Goal: Navigation & Orientation: Find specific page/section

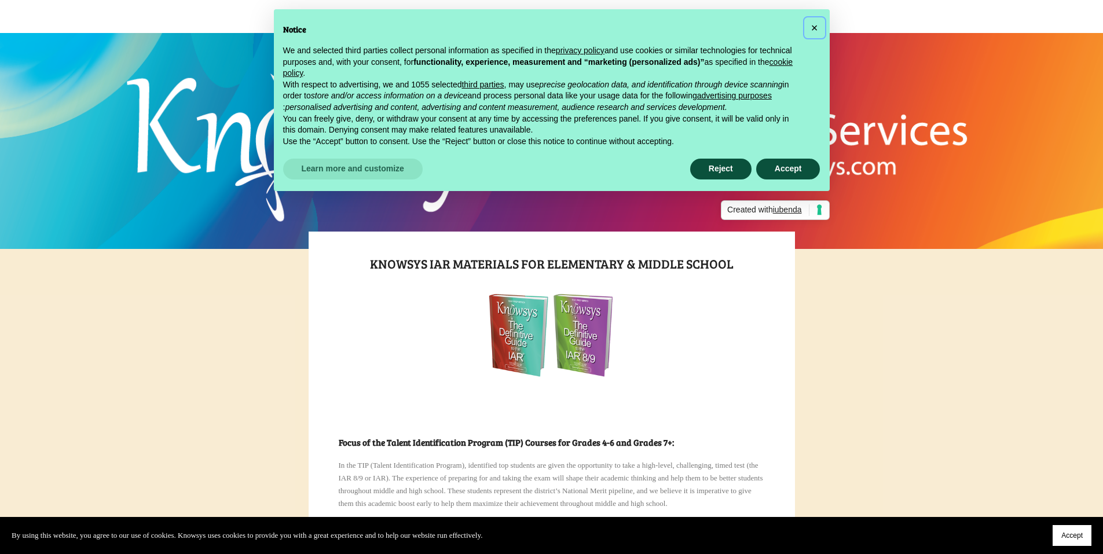
click at [815, 30] on span "×" at bounding box center [814, 27] width 7 height 13
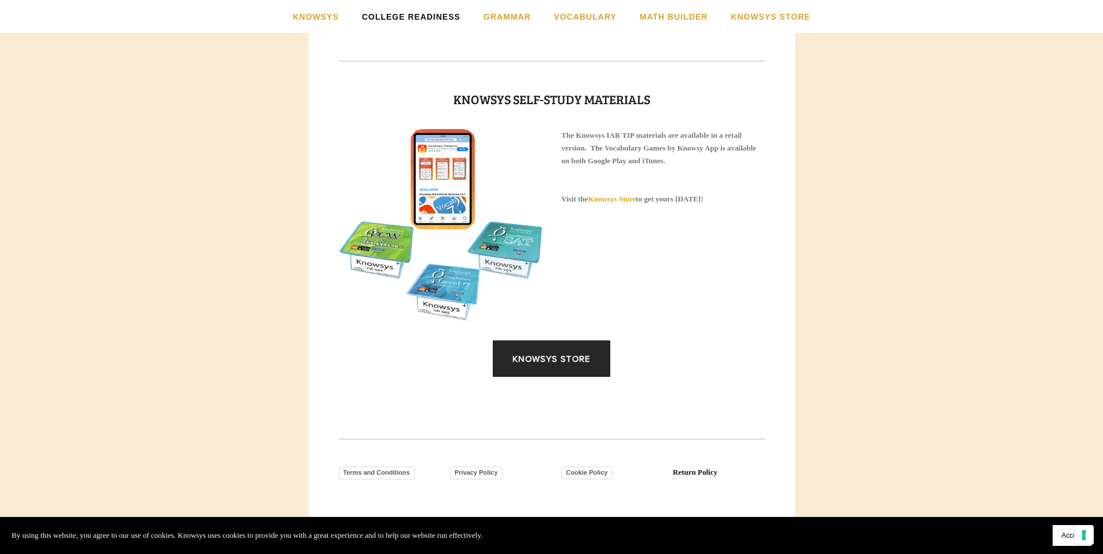
scroll to position [1465, 0]
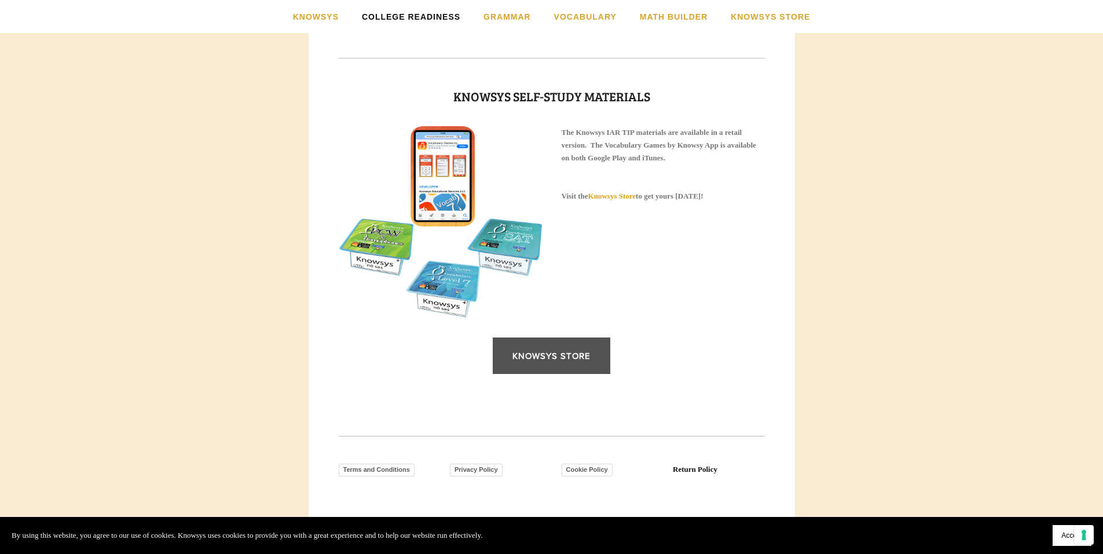
click at [569, 374] on link "Knowsys Store" at bounding box center [552, 356] width 118 height 36
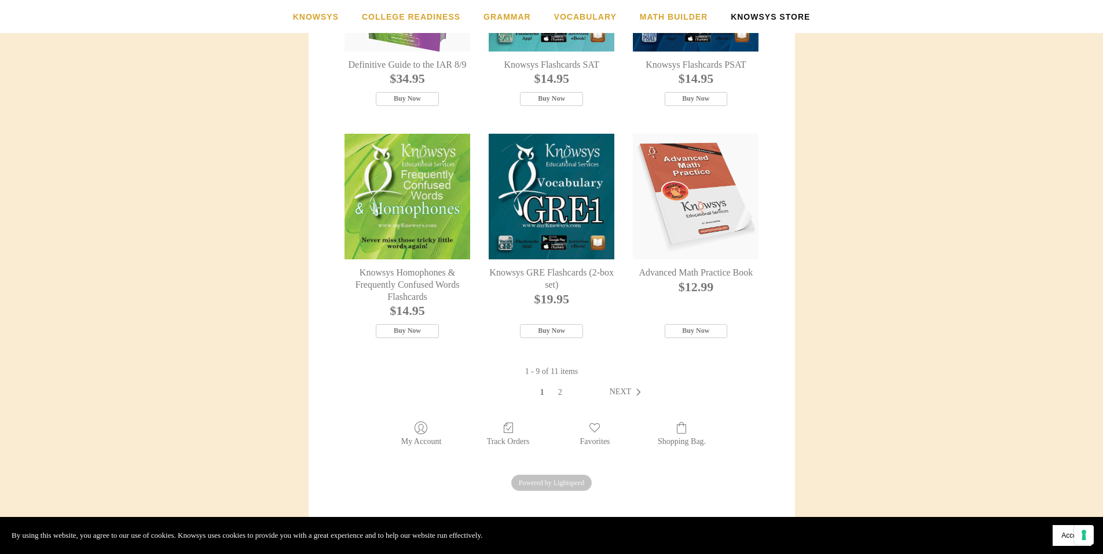
scroll to position [606, 0]
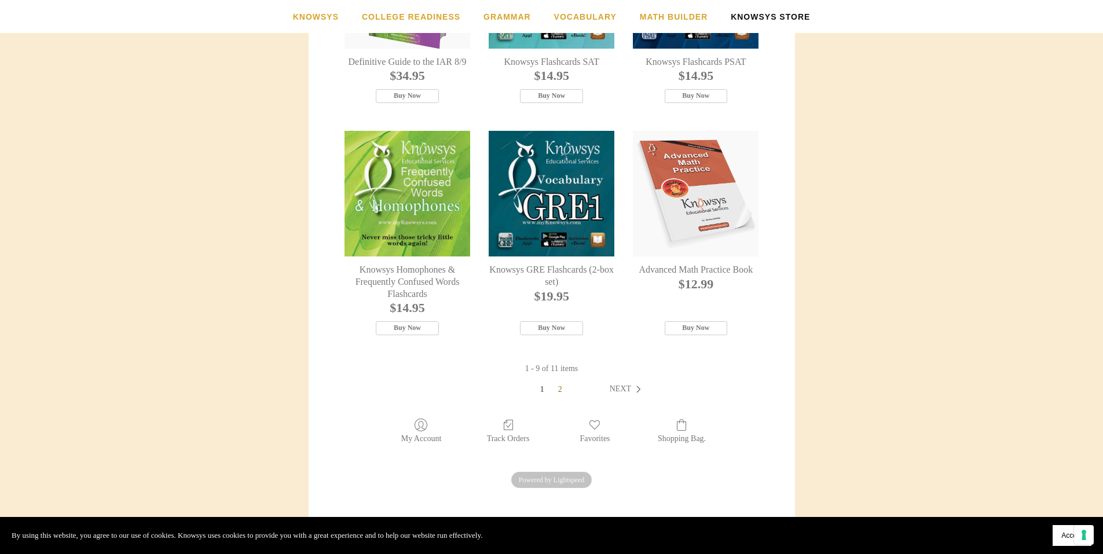
click at [560, 395] on link "2" at bounding box center [560, 390] width 18 height 12
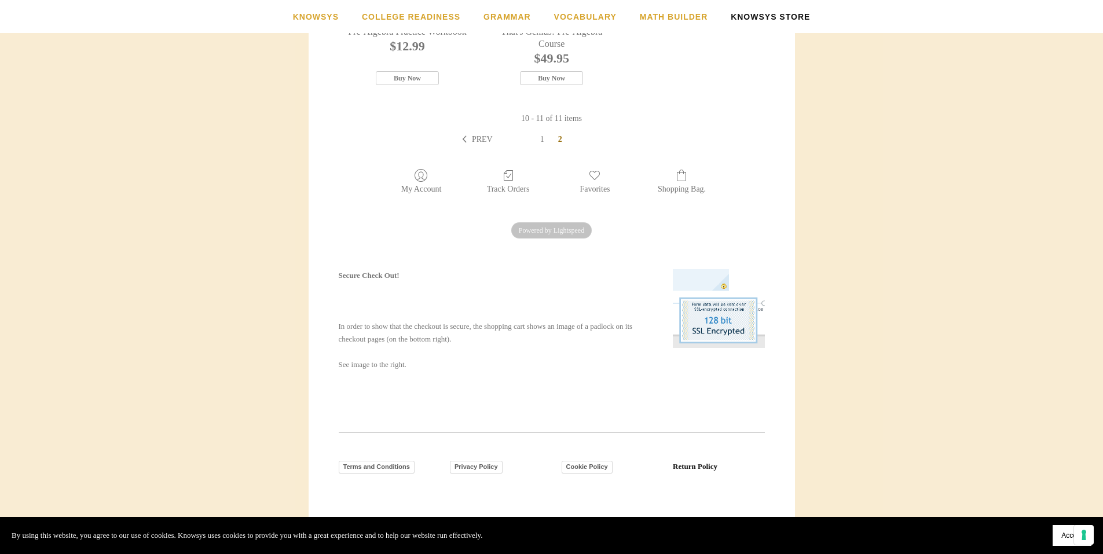
scroll to position [419, 0]
click at [541, 135] on link "1" at bounding box center [542, 136] width 18 height 12
